Goal: Task Accomplishment & Management: Manage account settings

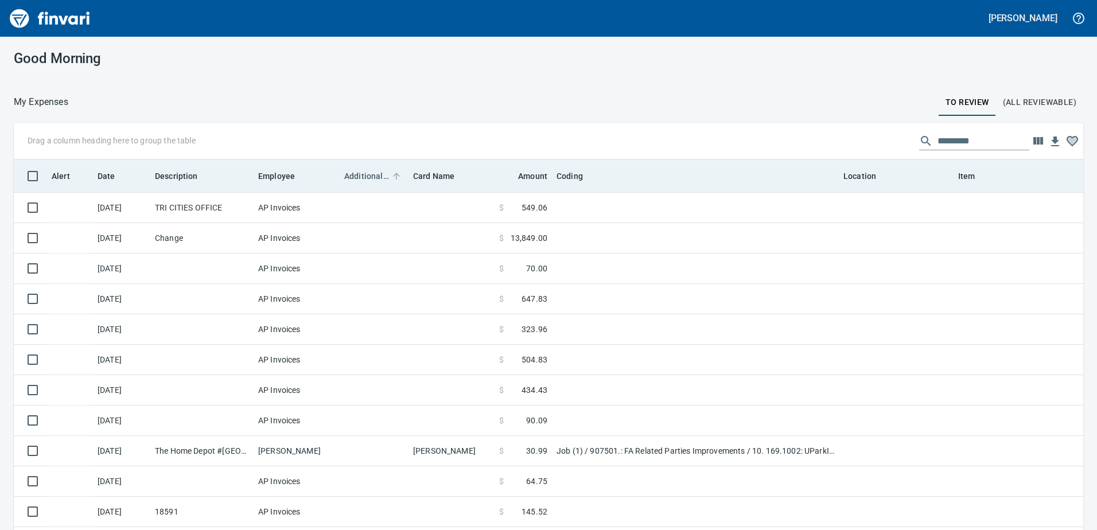
scroll to position [395, 1052]
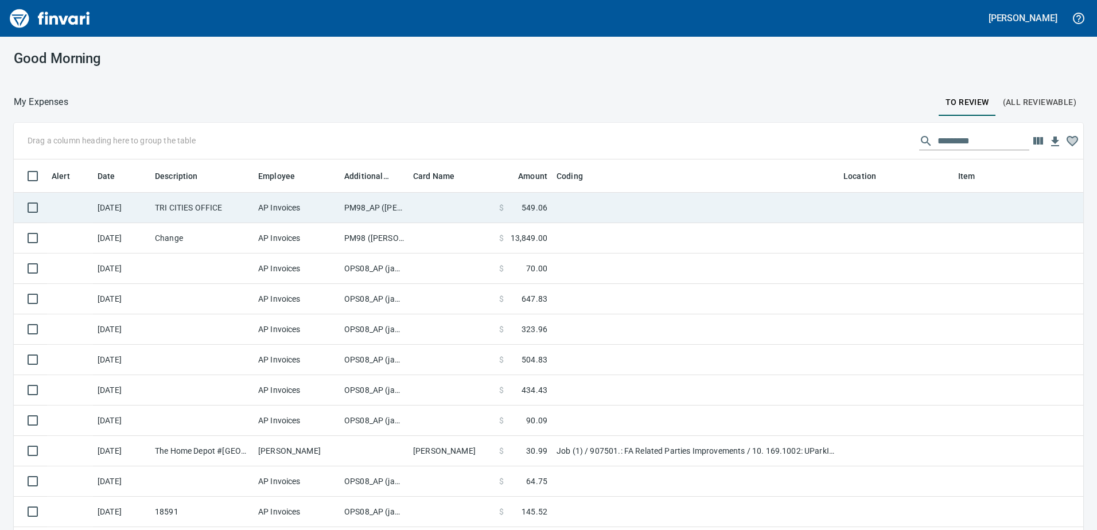
click at [365, 207] on td "PM98_AP ([PERSON_NAME], [PERSON_NAME])" at bounding box center [374, 208] width 69 height 30
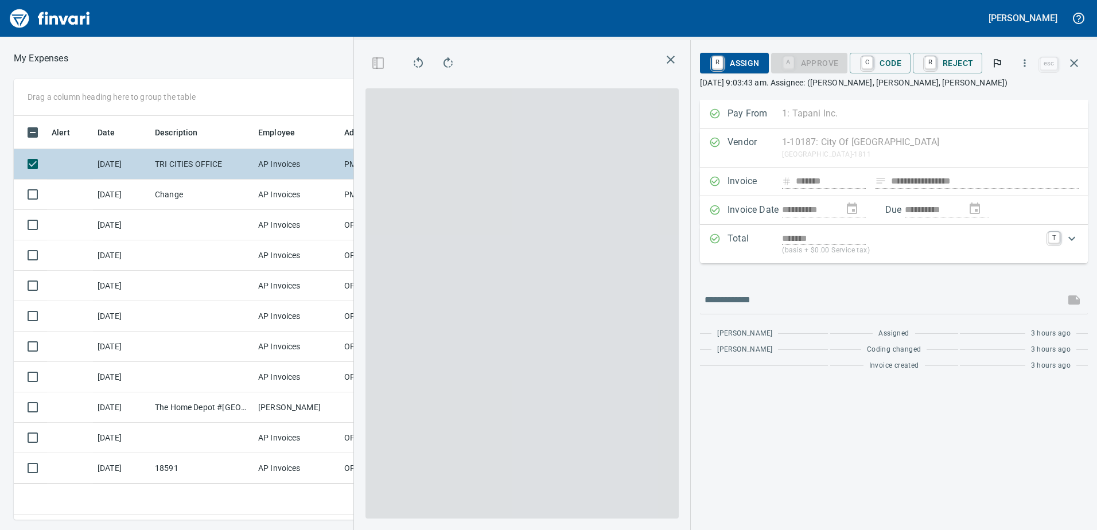
scroll to position [387, 765]
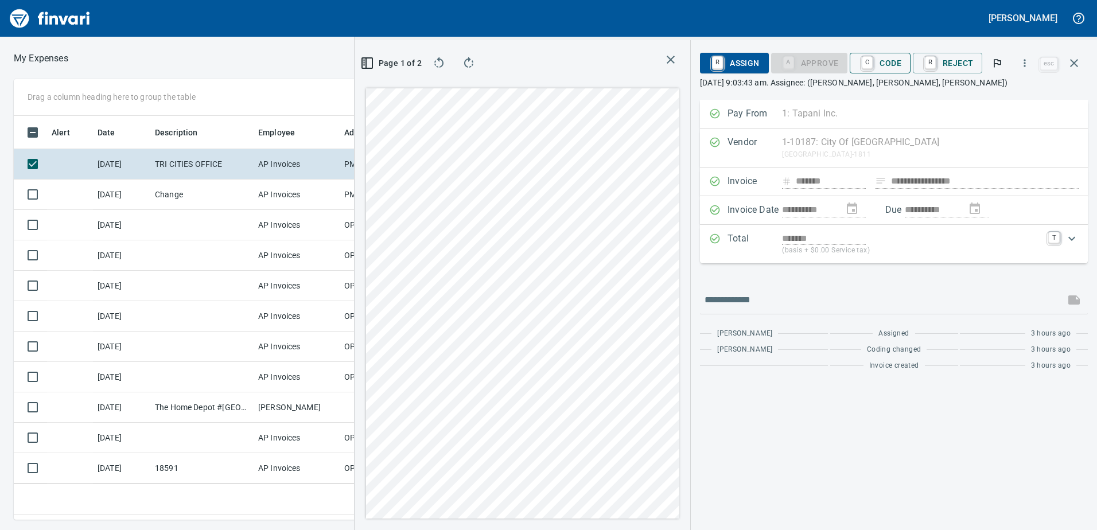
click at [891, 60] on span "C Code" at bounding box center [880, 62] width 42 height 19
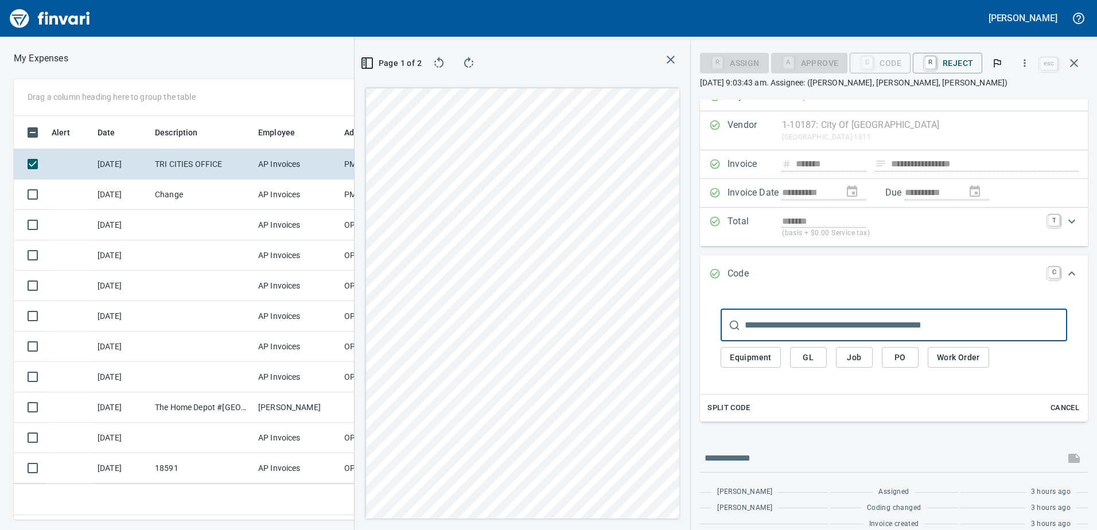
scroll to position [31, 0]
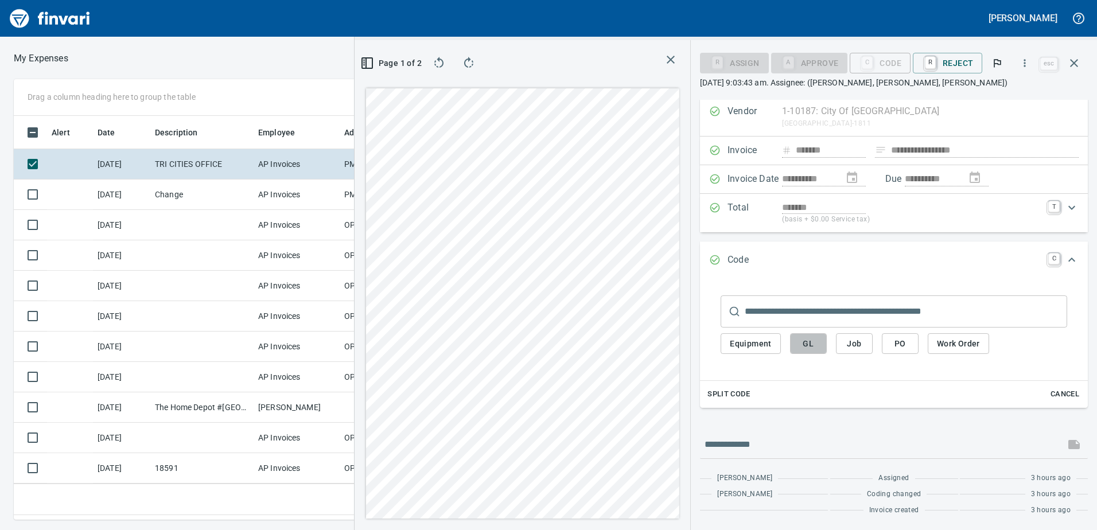
click at [808, 343] on span "GL" at bounding box center [808, 344] width 18 height 14
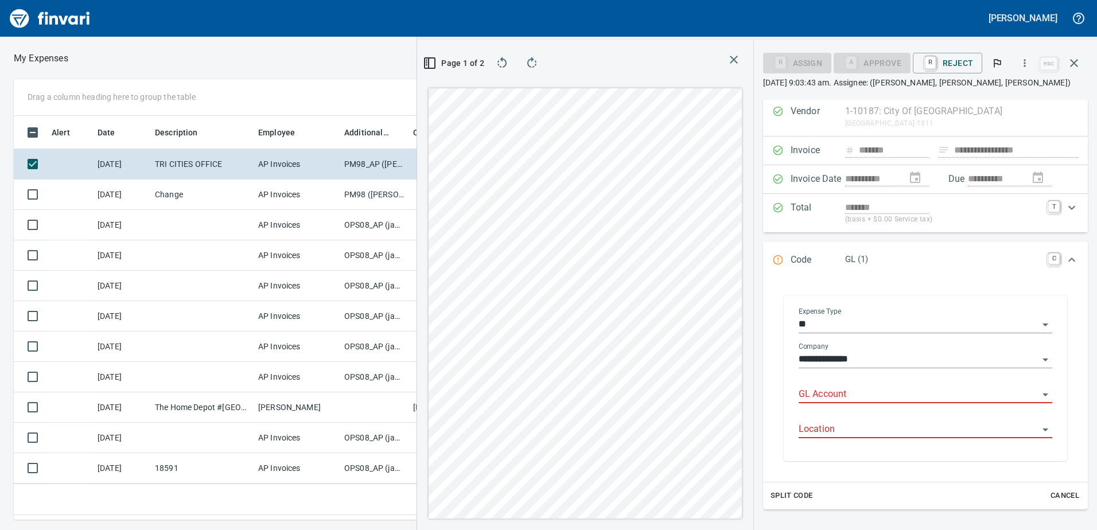
scroll to position [387, 765]
click at [830, 393] on input "GL Account" at bounding box center [918, 395] width 240 height 16
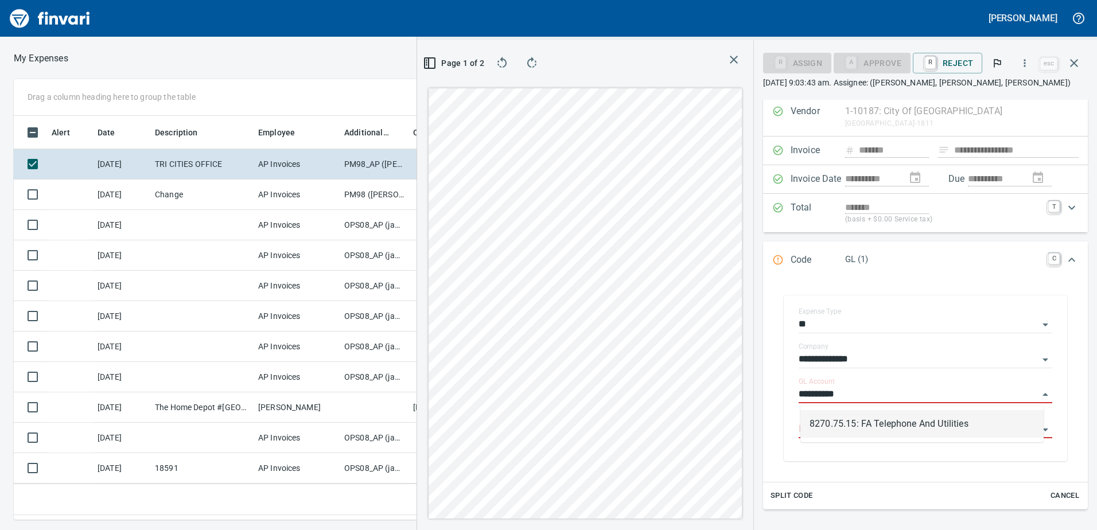
click at [863, 425] on li "8270.75.15: FA Telephone And Utilities" at bounding box center [921, 424] width 243 height 28
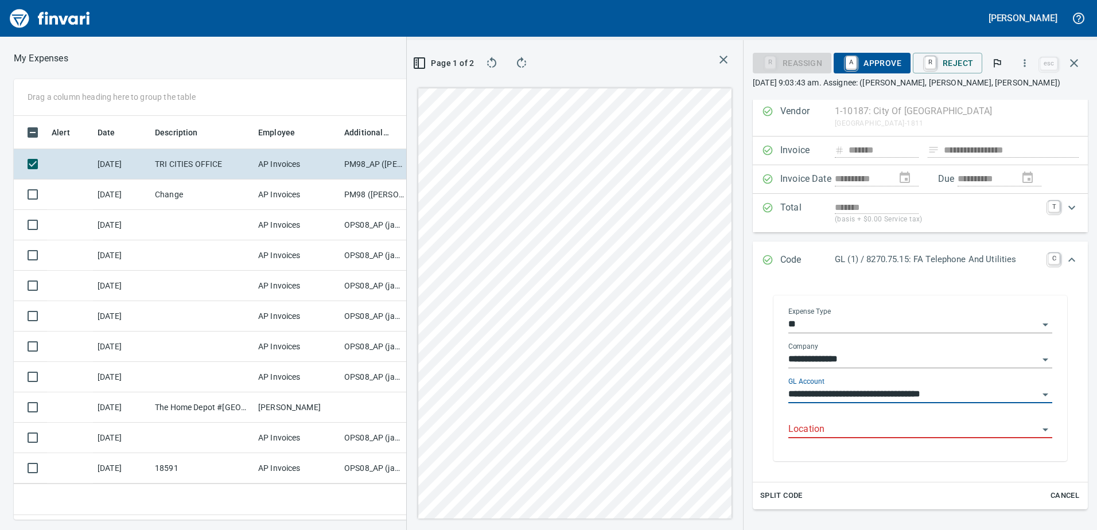
type input "**********"
click at [812, 433] on input "Location" at bounding box center [913, 430] width 250 height 16
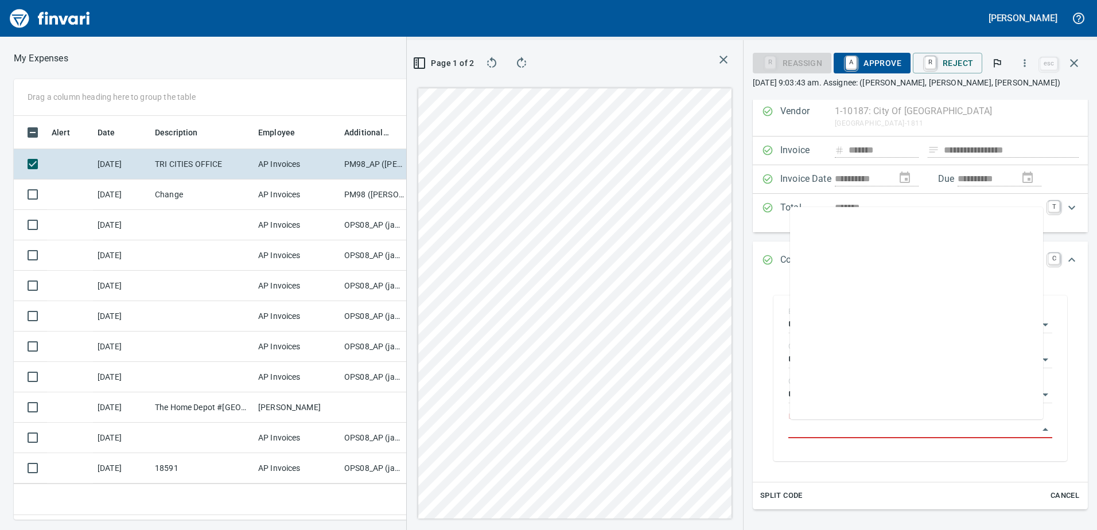
scroll to position [0, 0]
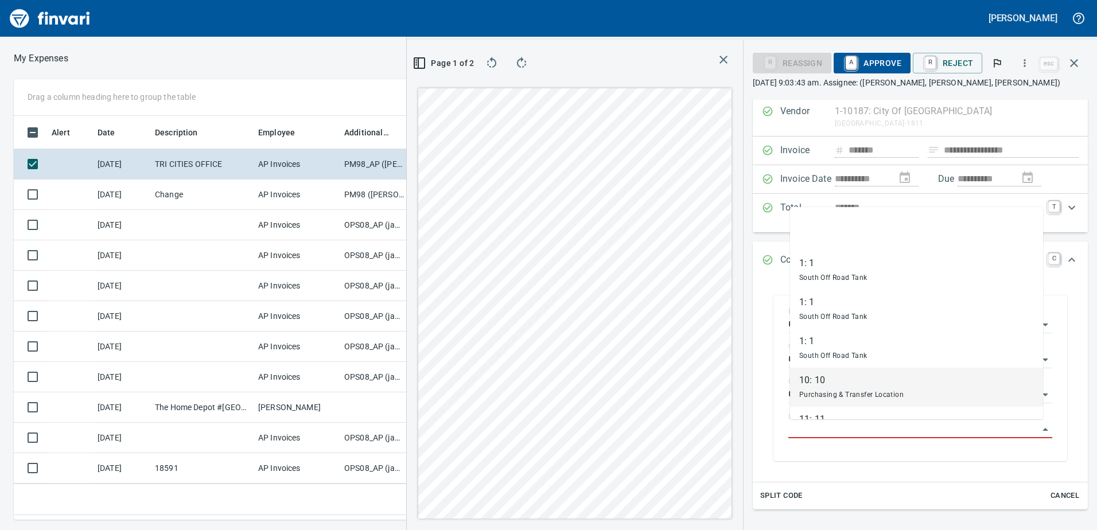
click at [891, 467] on div "**********" at bounding box center [920, 378] width 317 height 189
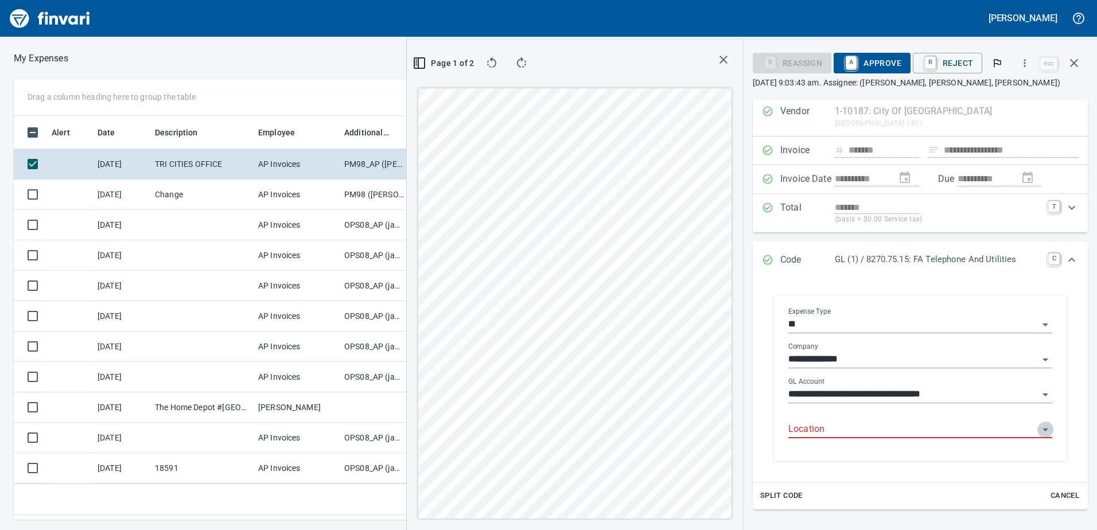
click at [1042, 429] on icon "Open" at bounding box center [1045, 429] width 6 height 3
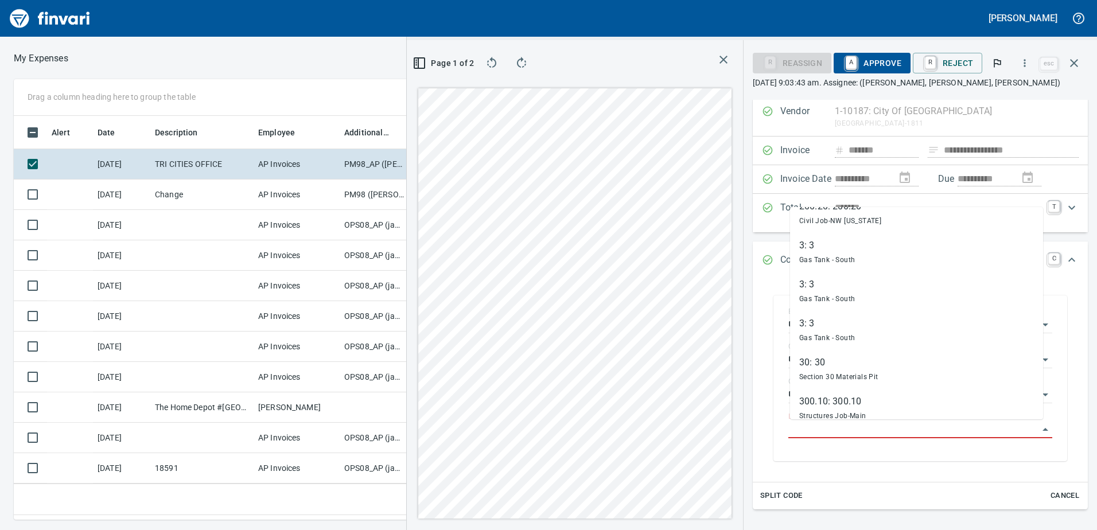
scroll to position [631, 0]
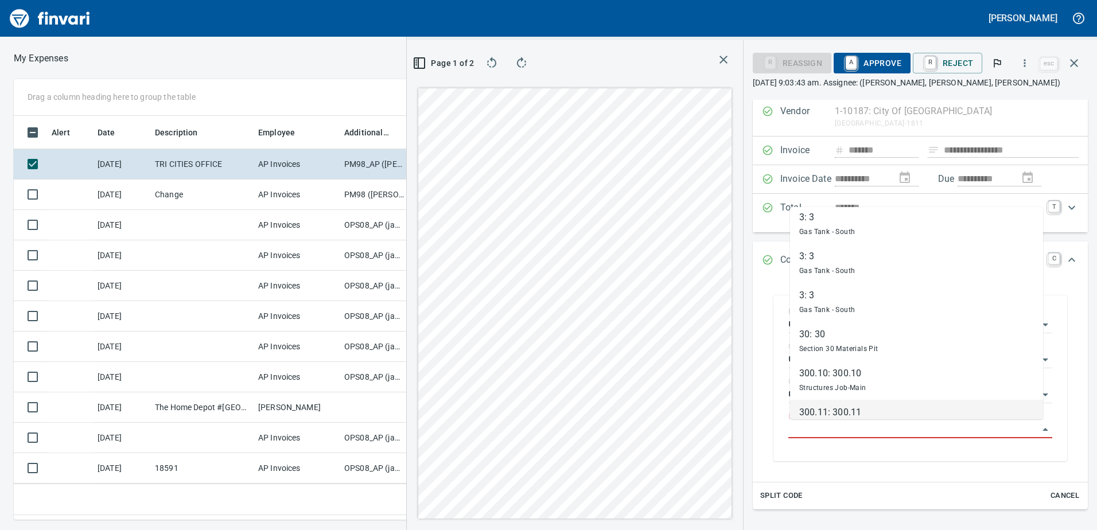
click at [934, 470] on div "**********" at bounding box center [920, 378] width 317 height 189
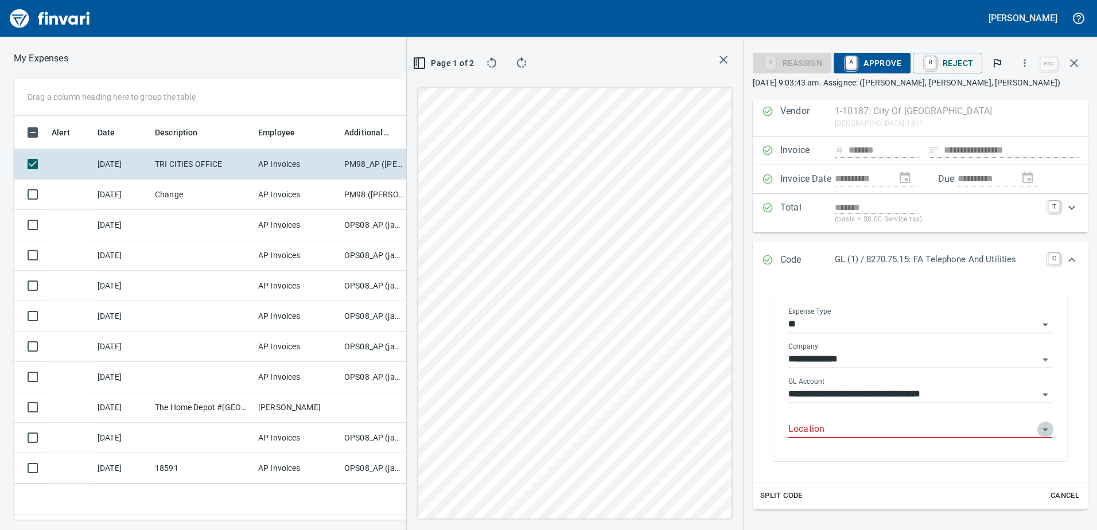
click at [1042, 430] on icon "Open" at bounding box center [1045, 429] width 6 height 3
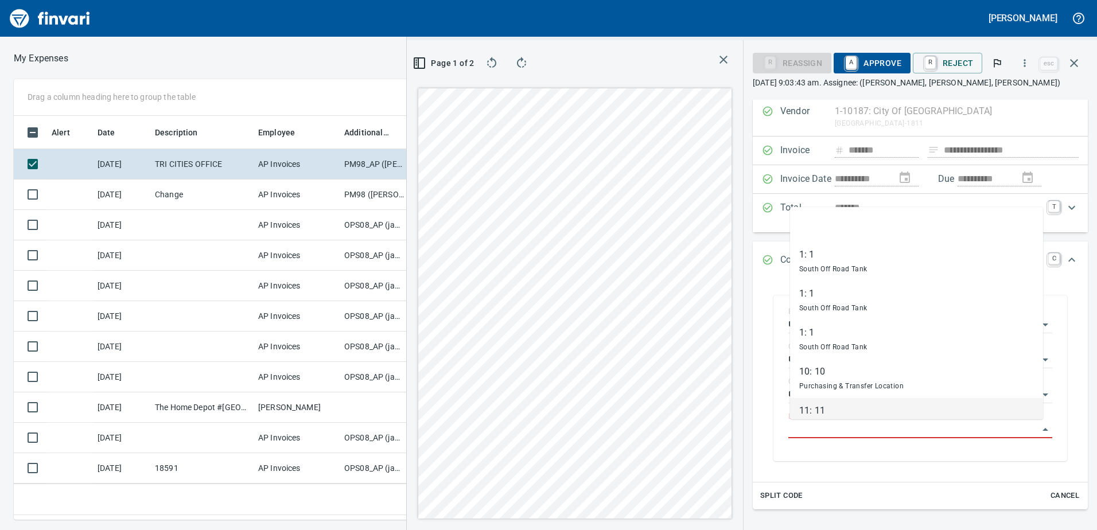
scroll to position [0, 0]
click at [900, 480] on div "**********" at bounding box center [919, 380] width 335 height 202
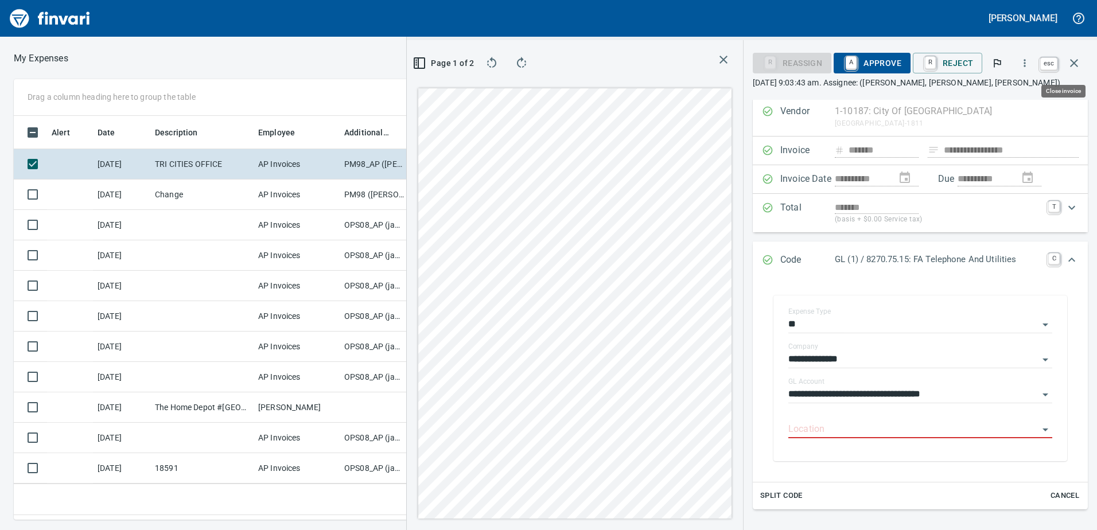
click at [1074, 59] on icon "button" at bounding box center [1074, 63] width 14 height 14
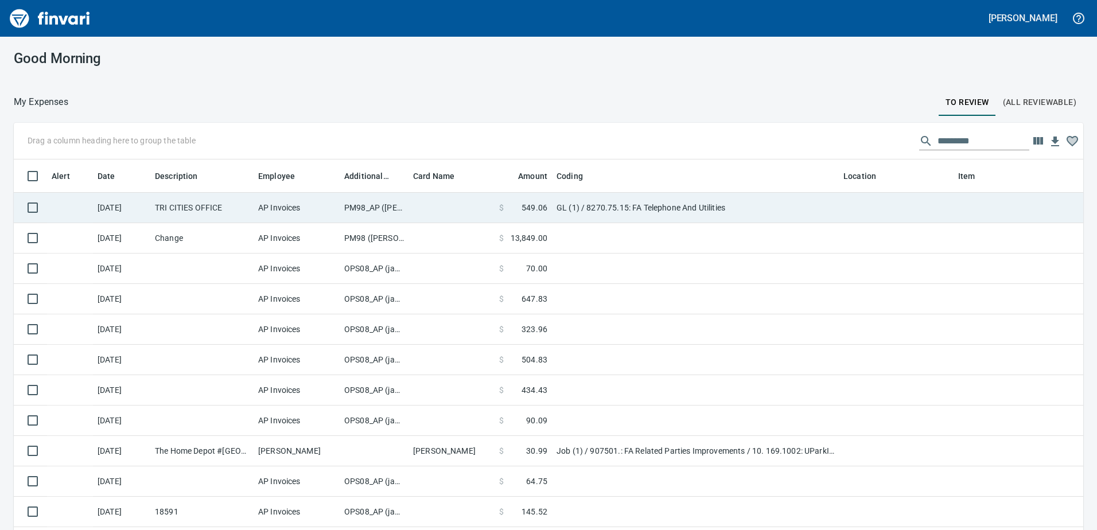
scroll to position [395, 1052]
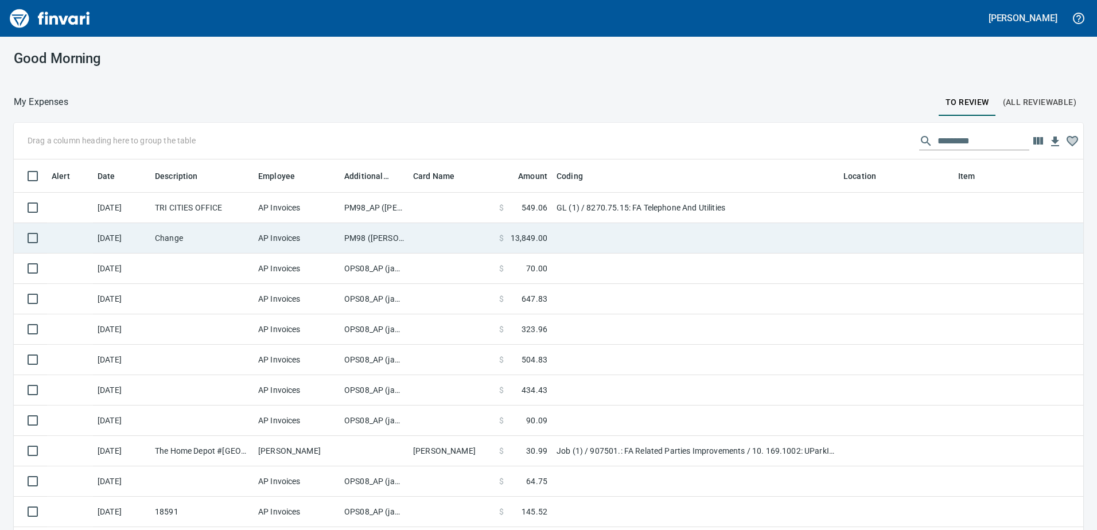
click at [367, 241] on td "PM98 ([PERSON_NAME], [PERSON_NAME])" at bounding box center [374, 238] width 69 height 30
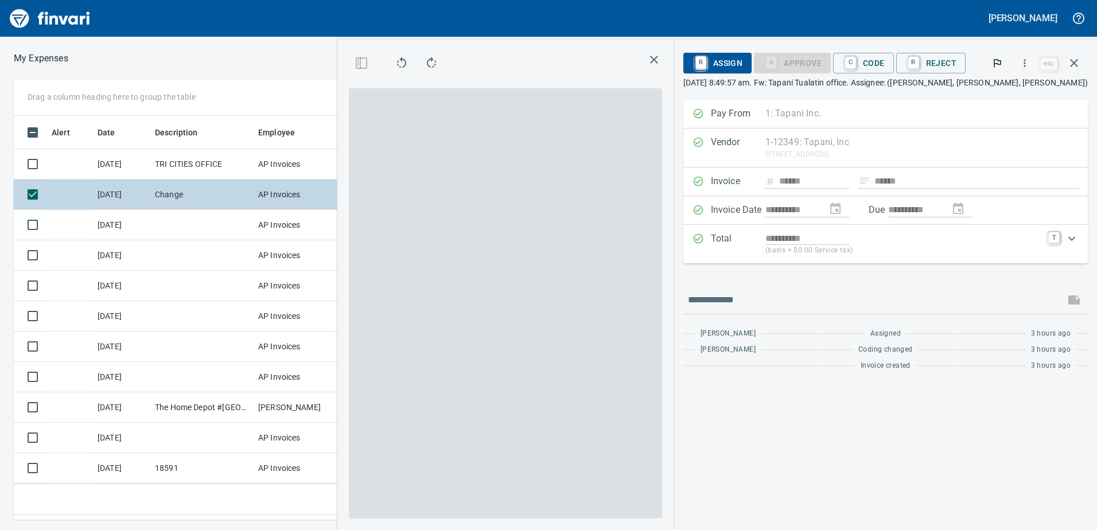
scroll to position [387, 765]
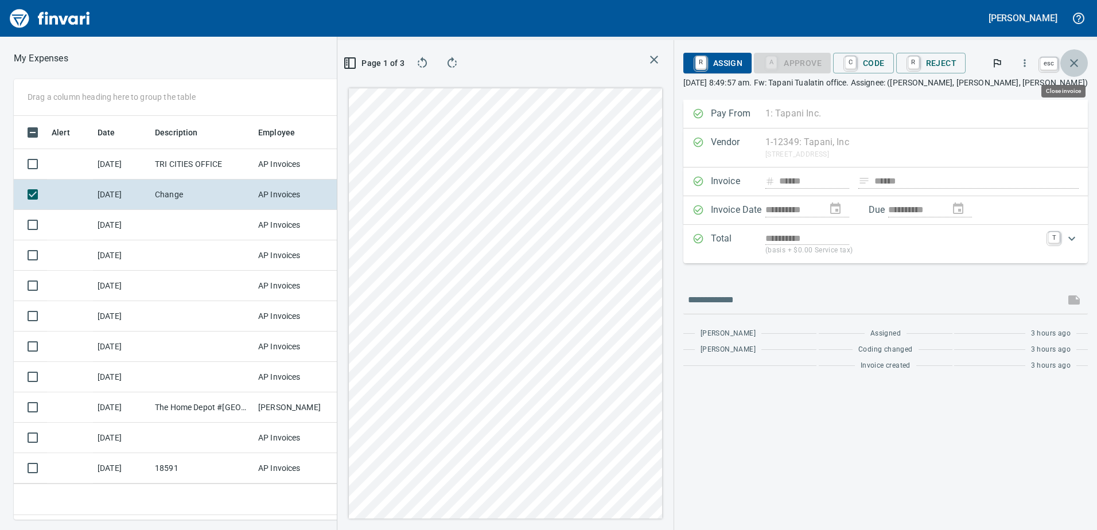
click at [1072, 63] on icon "button" at bounding box center [1074, 63] width 14 height 14
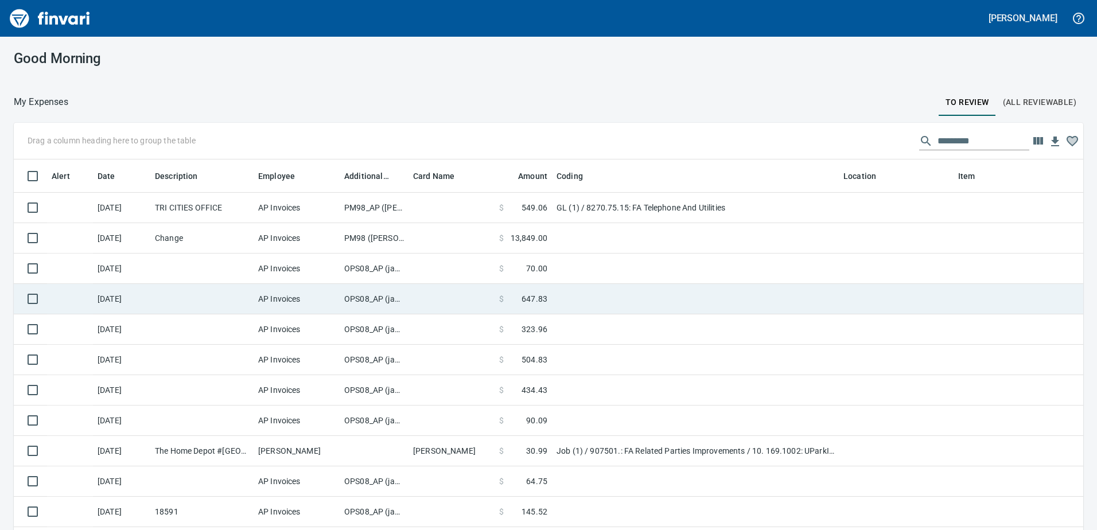
scroll to position [33, 0]
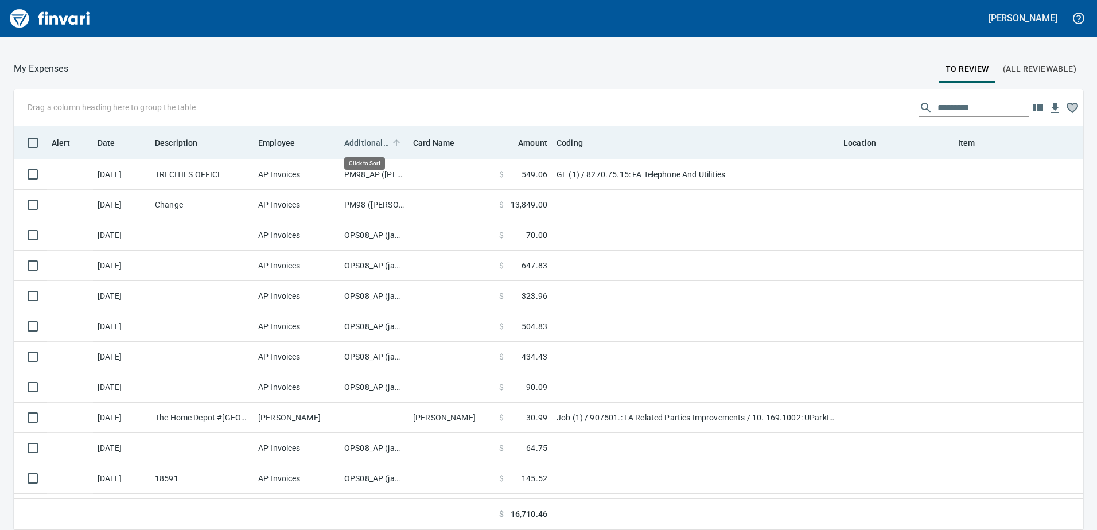
click at [362, 139] on span "Additional Reviewer" at bounding box center [366, 143] width 45 height 14
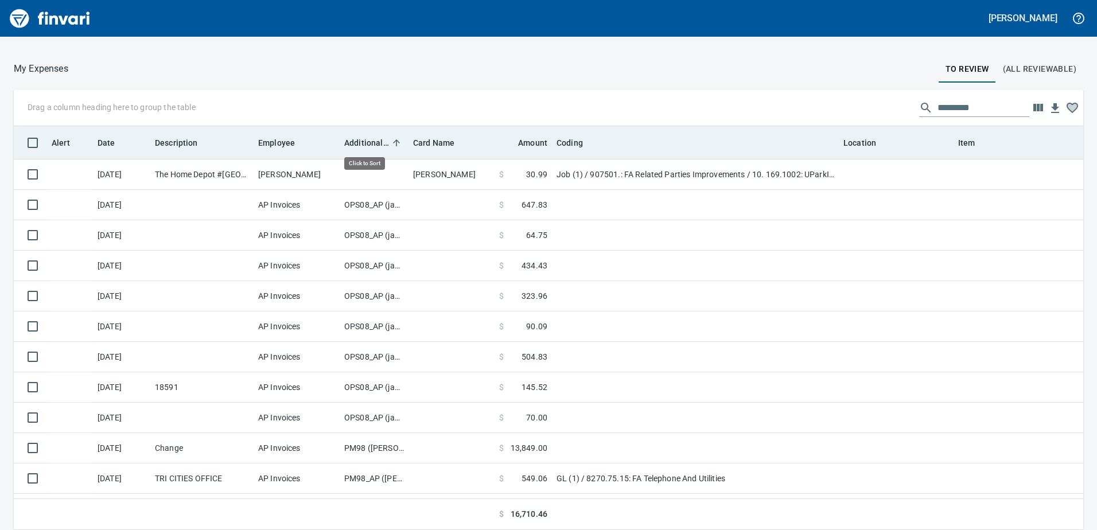
click at [362, 139] on span "Additional Reviewer" at bounding box center [366, 143] width 45 height 14
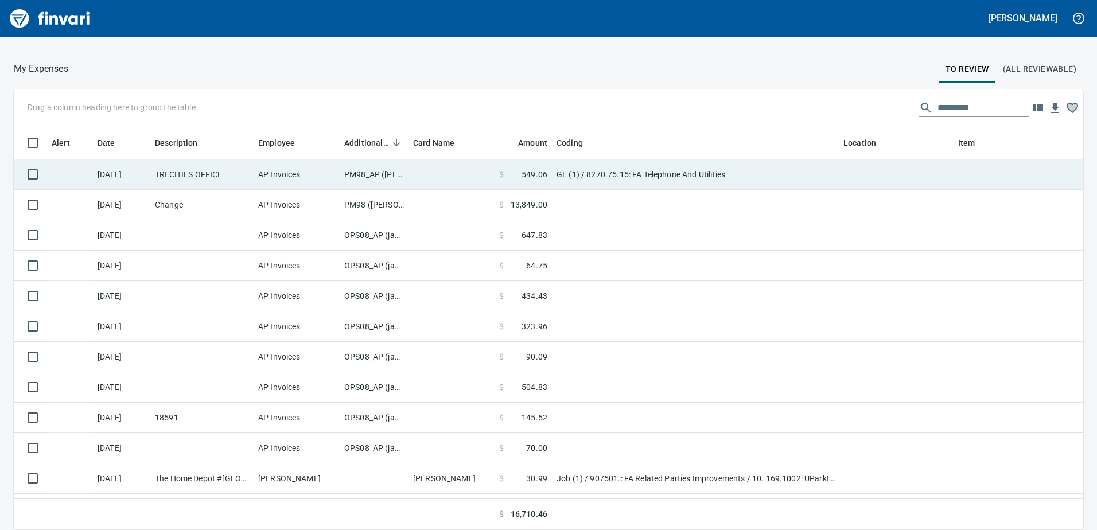
scroll to position [395, 1052]
